Goal: Information Seeking & Learning: Find specific fact

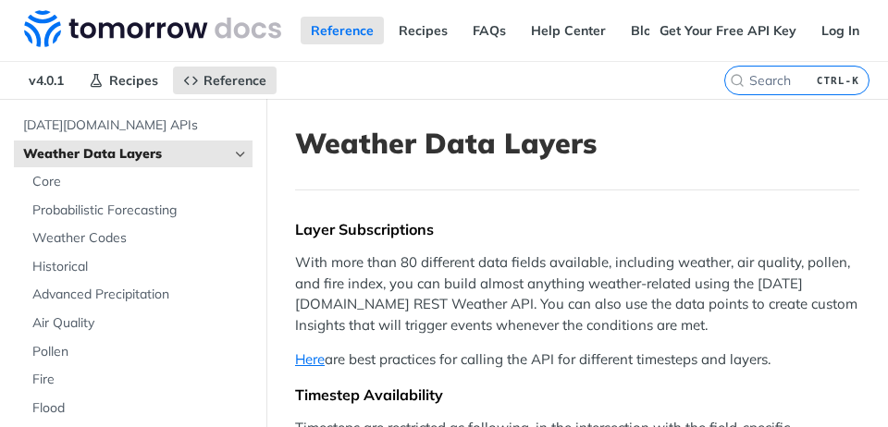
scroll to position [84, 0]
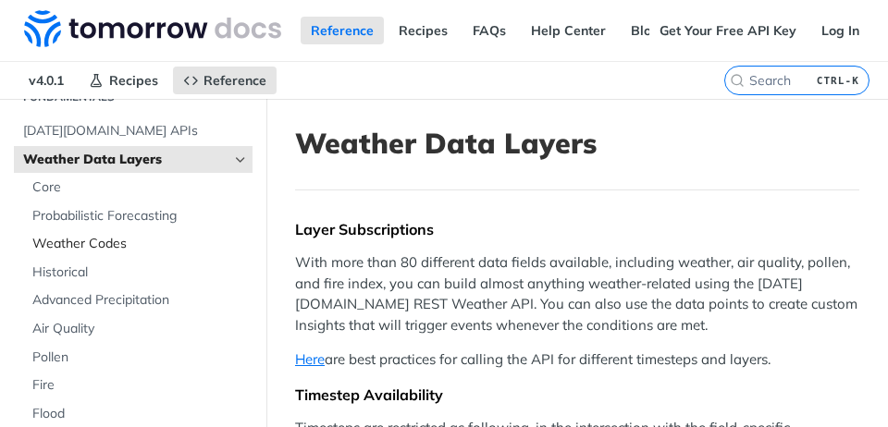
click at [118, 244] on span "Weather Codes" at bounding box center [140, 244] width 216 height 18
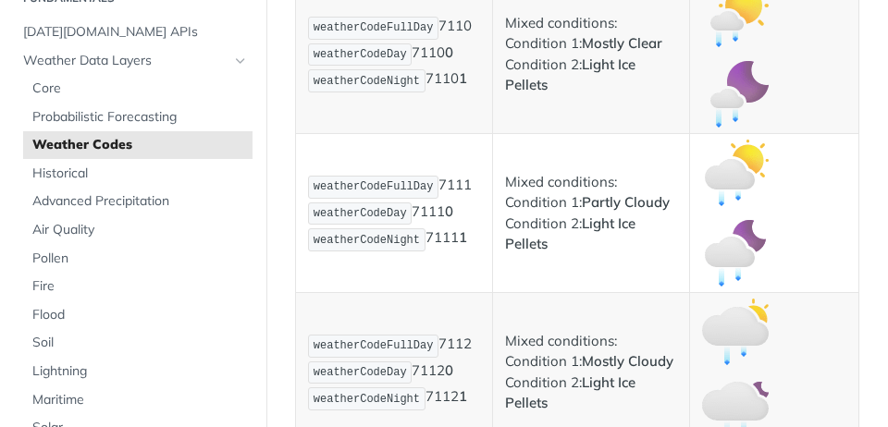
scroll to position [6921, 0]
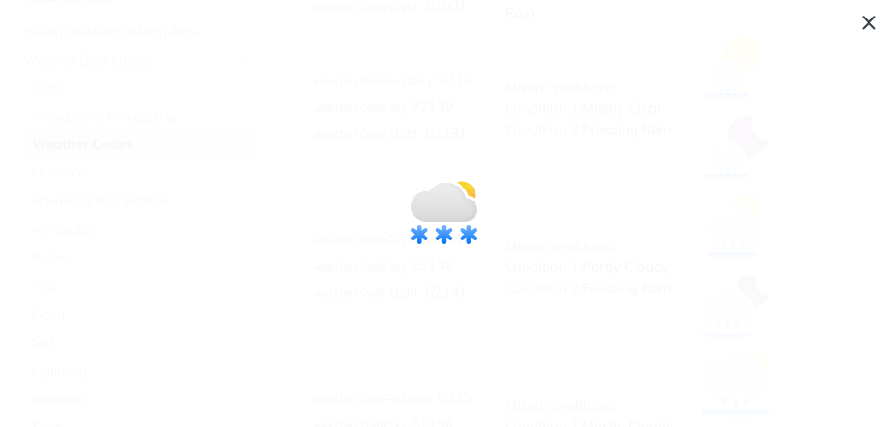
click at [457, 203] on img "Collapse image" at bounding box center [444, 213] width 67 height 67
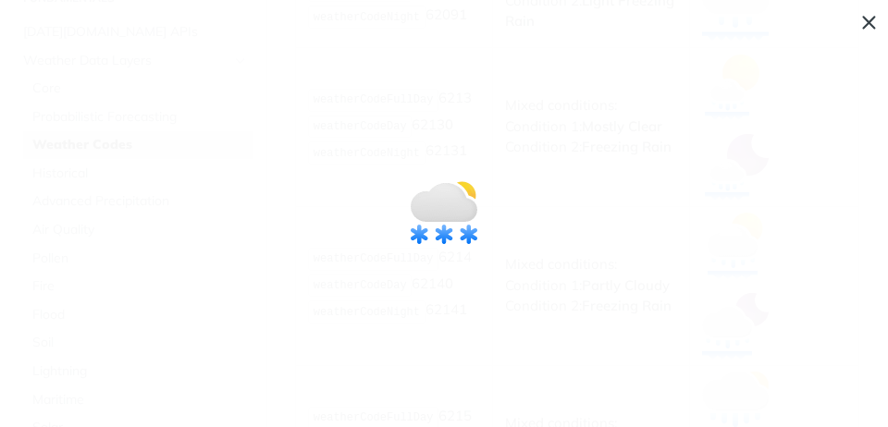
click at [443, 210] on img "Collapse image" at bounding box center [444, 213] width 67 height 67
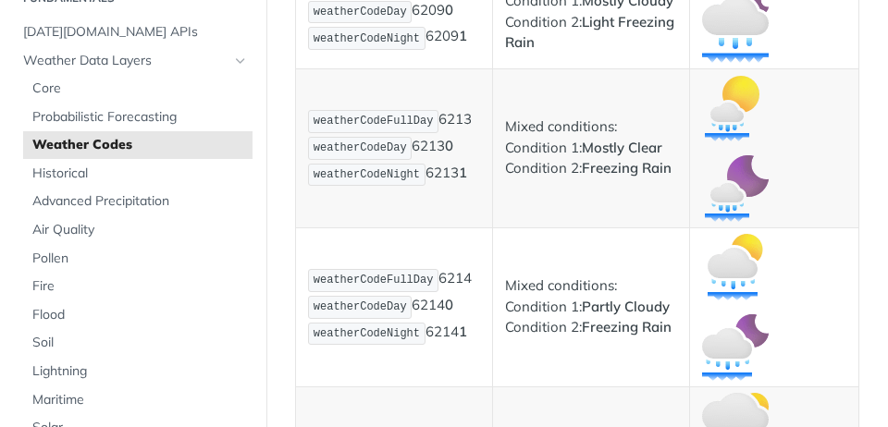
drag, startPoint x: 443, startPoint y: 210, endPoint x: 400, endPoint y: 222, distance: 45.1
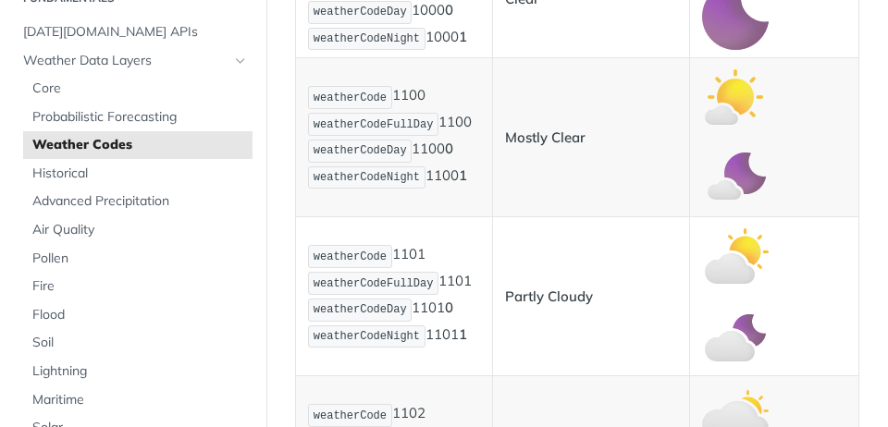
scroll to position [315, 0]
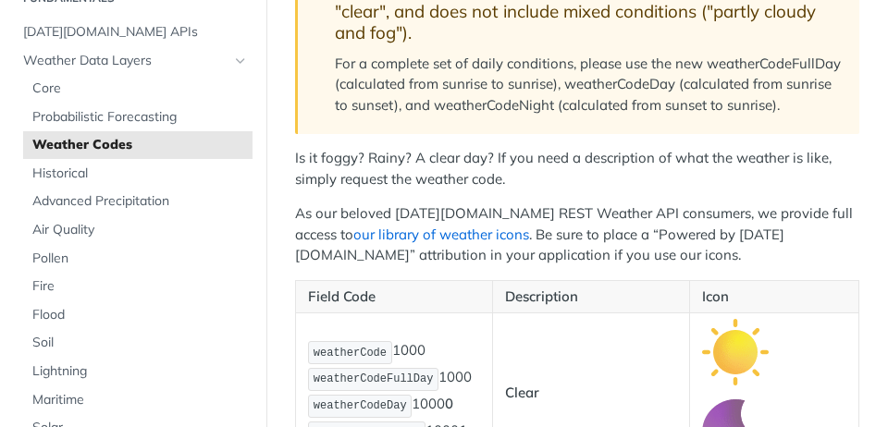
click at [412, 243] on link "our library of weather icons" at bounding box center [441, 235] width 176 height 18
